Goal: Information Seeking & Learning: Learn about a topic

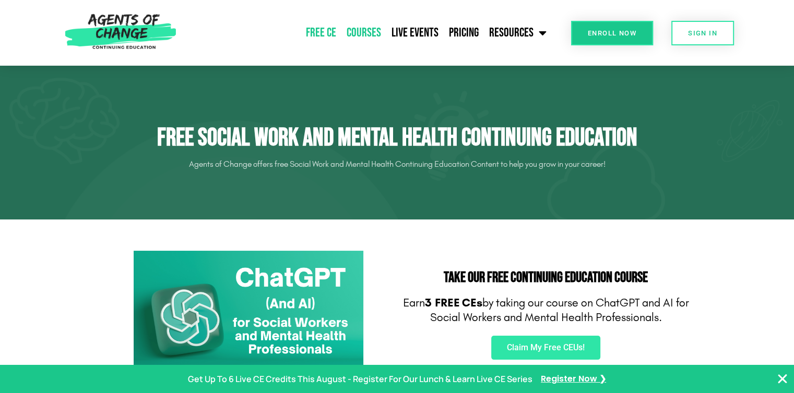
click at [359, 31] on link "Courses" at bounding box center [363, 33] width 45 height 26
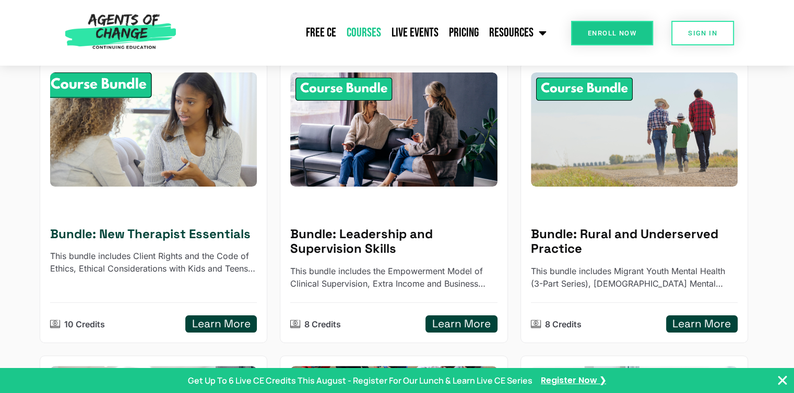
scroll to position [52, 0]
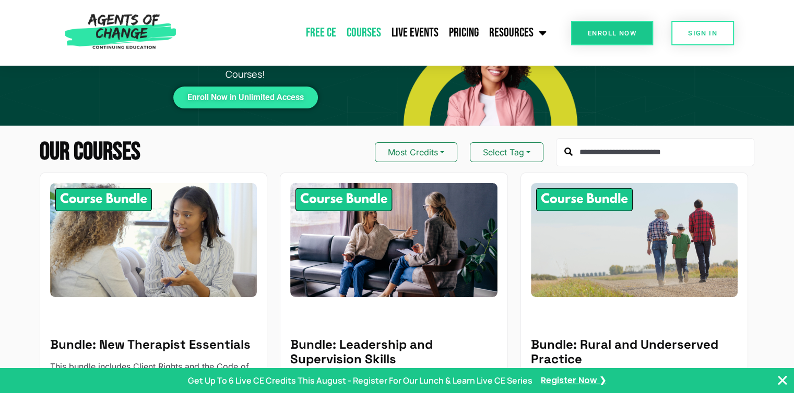
click at [315, 33] on link "Free CE" at bounding box center [321, 33] width 41 height 26
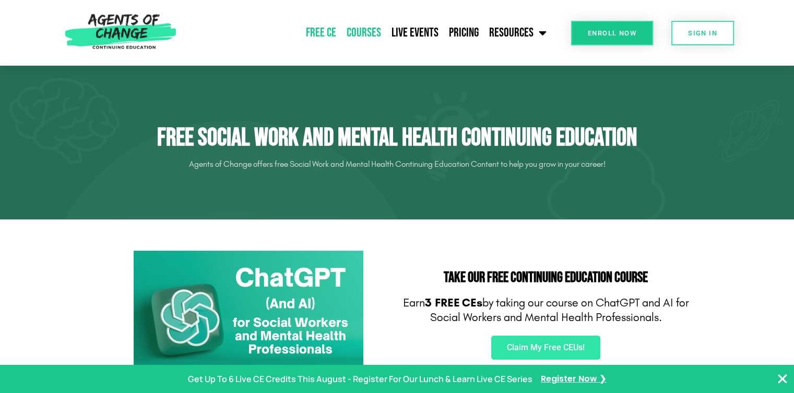
click at [355, 34] on link "Courses" at bounding box center [363, 33] width 45 height 26
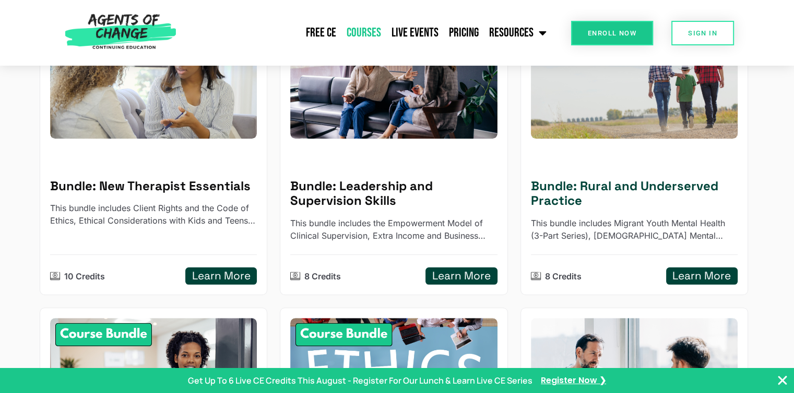
scroll to position [209, 0]
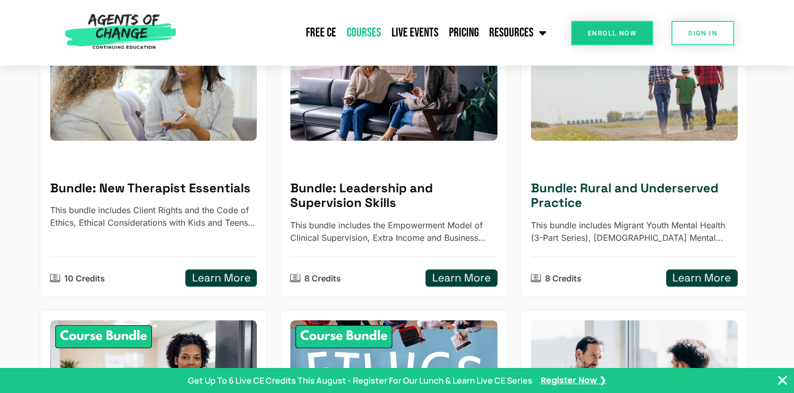
click at [687, 281] on h5 "Learn More" at bounding box center [701, 278] width 58 height 13
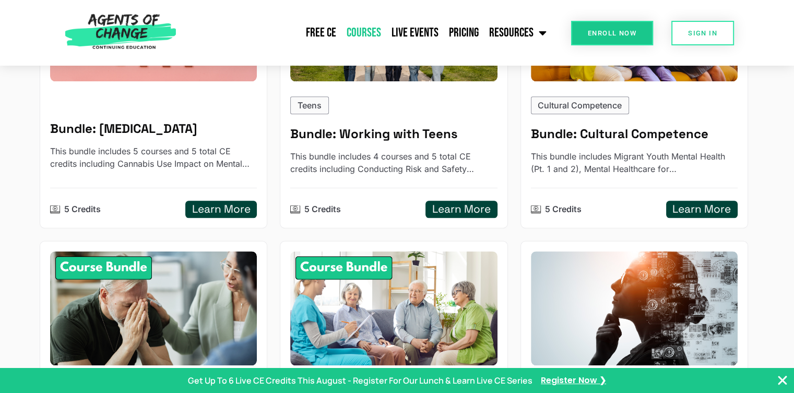
scroll to position [887, 0]
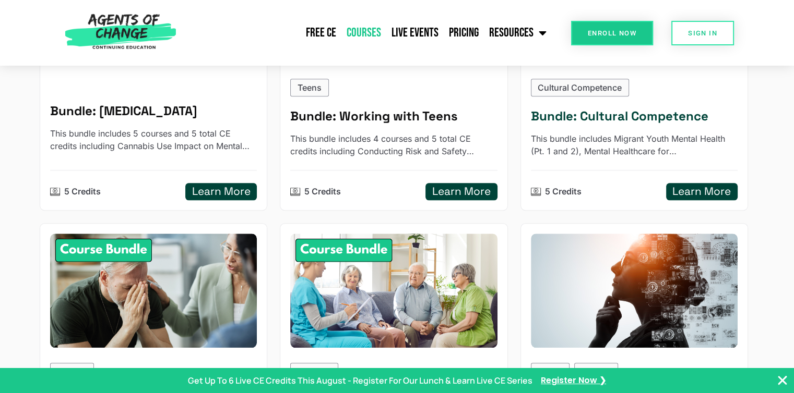
click at [628, 115] on h5 "Bundle: Cultural Competence" at bounding box center [634, 116] width 207 height 15
click at [632, 112] on h5 "Bundle: Cultural Competence" at bounding box center [634, 116] width 207 height 15
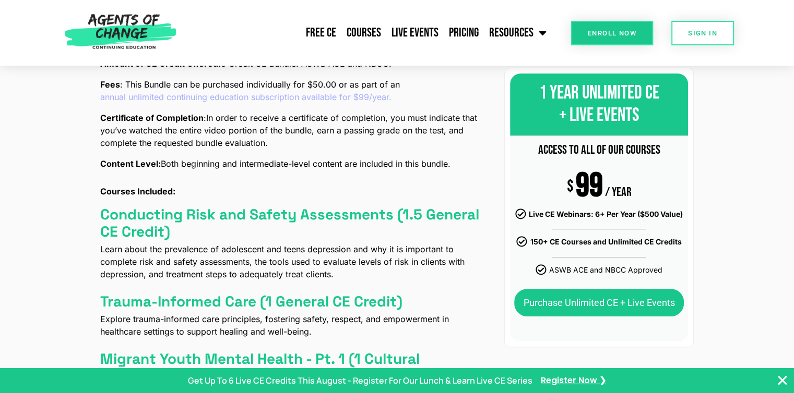
scroll to position [470, 0]
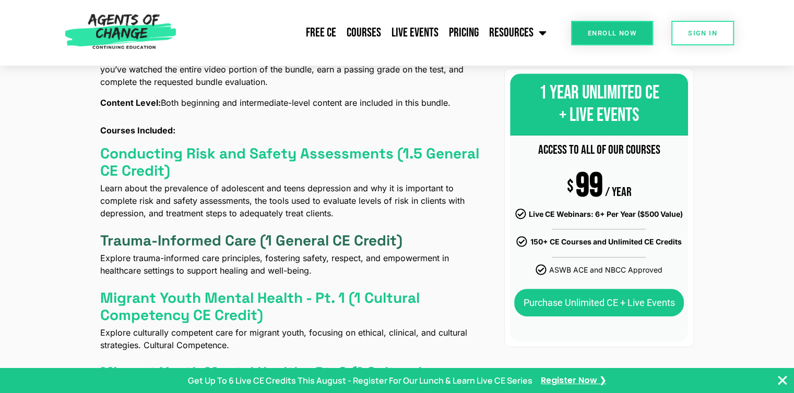
click at [225, 238] on h4 "Trauma-Informed Care (1 General CE Credit)" at bounding box center [251, 241] width 302 height 18
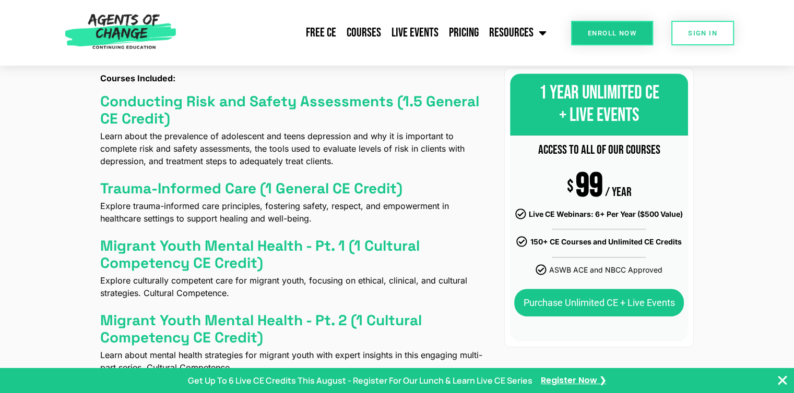
scroll to position [574, 0]
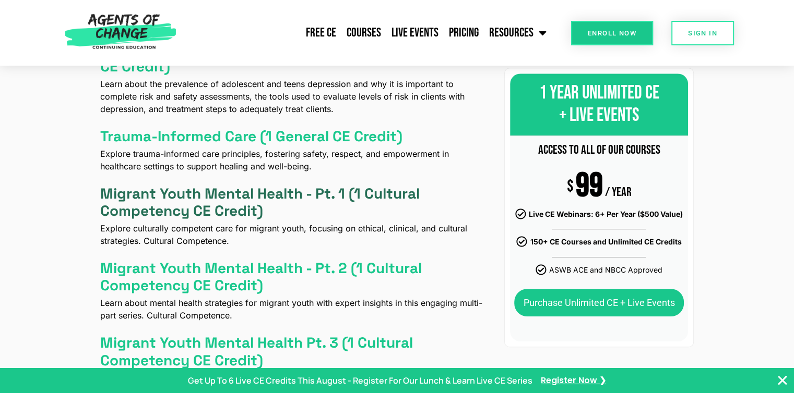
click at [408, 193] on h4 "Migrant Youth Mental Health - Pt. 1 (1 Cultural Competency CE Credit)" at bounding box center [295, 202] width 391 height 35
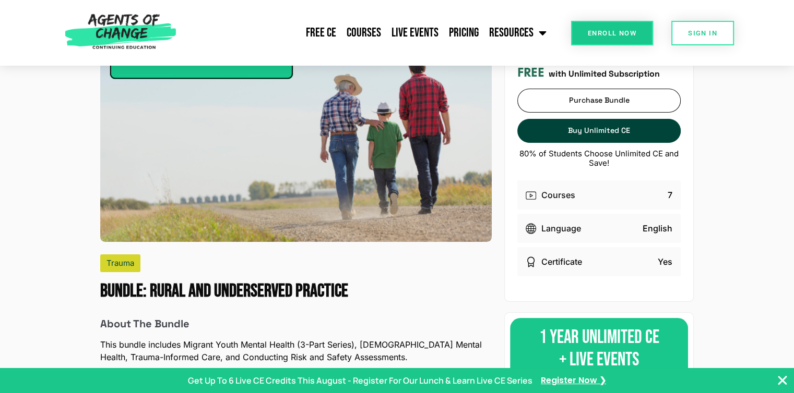
scroll to position [0, 0]
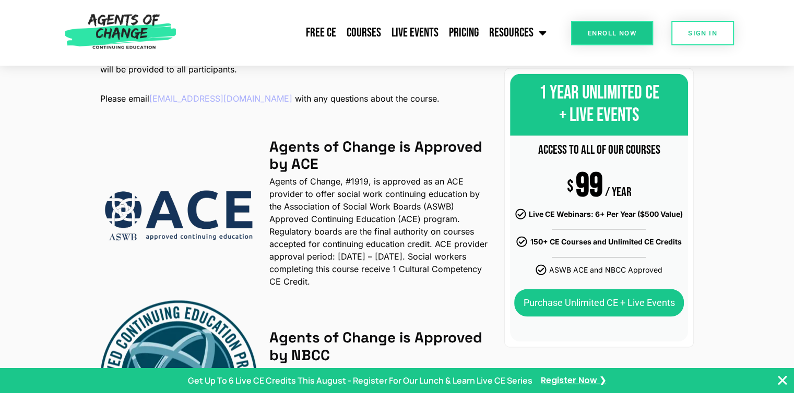
scroll to position [1670, 0]
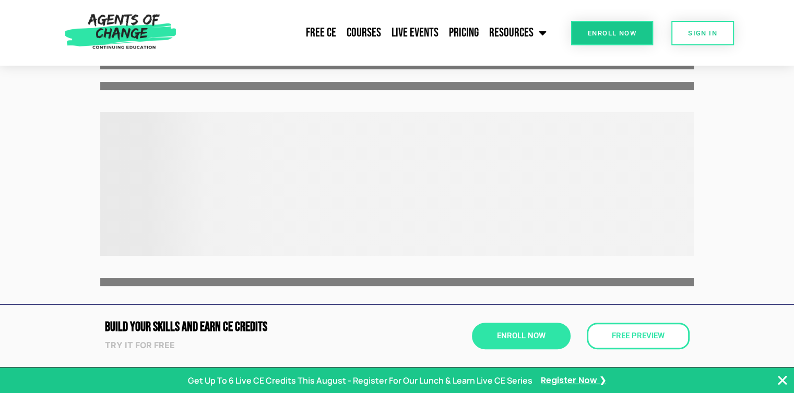
scroll to position [182, 0]
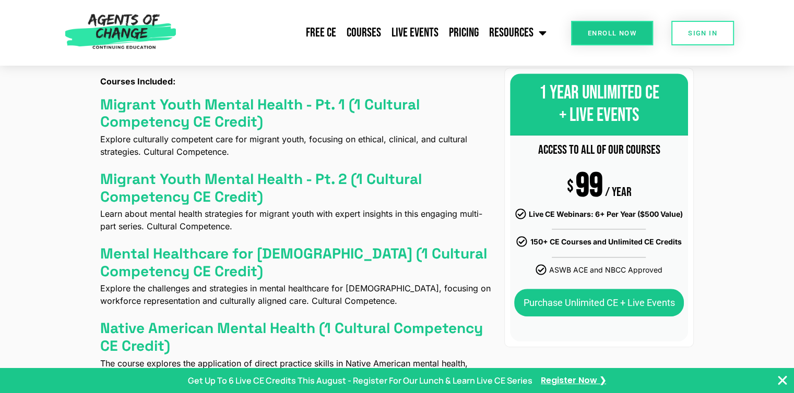
scroll to position [513, 0]
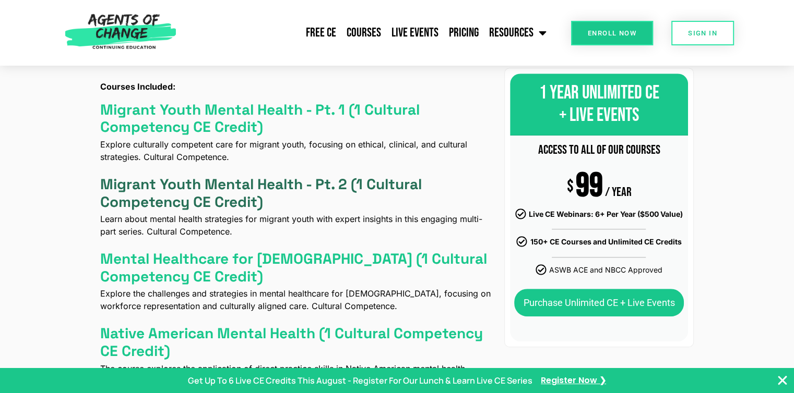
click at [341, 189] on h4 "Migrant Youth Mental Health - Pt. 2 (1 Cultural Competency CE Credit)" at bounding box center [295, 193] width 391 height 35
